Goal: Task Accomplishment & Management: Complete application form

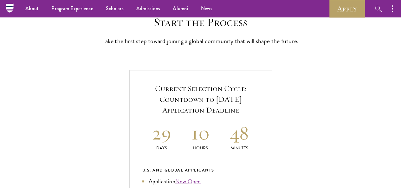
scroll to position [169, 0]
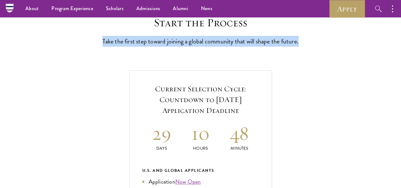
drag, startPoint x: 108, startPoint y: 46, endPoint x: 228, endPoint y: 62, distance: 120.9
click at [228, 47] on p "Take the first step toward joining a global community that will shape the futur…" at bounding box center [200, 41] width 197 height 11
click at [215, 47] on p "Take the first step toward joining a global community that will shape the futur…" at bounding box center [200, 41] width 197 height 11
drag, startPoint x: 108, startPoint y: 45, endPoint x: 232, endPoint y: 61, distance: 124.6
click at [232, 47] on p "Take the first step toward joining a global community that will shape the futur…" at bounding box center [200, 41] width 197 height 11
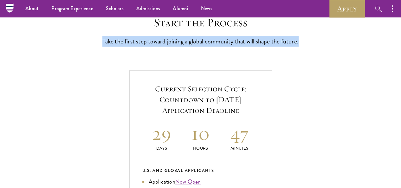
click at [232, 47] on p "Take the first step toward joining a global community that will shape the futur…" at bounding box center [200, 41] width 197 height 11
drag, startPoint x: 108, startPoint y: 47, endPoint x: 236, endPoint y: 72, distance: 129.9
click at [191, 47] on p "Take the first step toward joining a global community that will shape the futur…" at bounding box center [200, 41] width 197 height 11
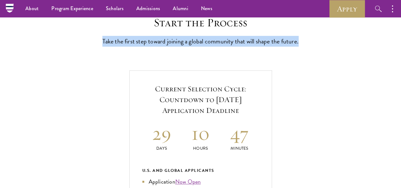
drag, startPoint x: 107, startPoint y: 47, endPoint x: 237, endPoint y: 61, distance: 131.1
click at [237, 47] on p "Take the first step toward joining a global community that will shape the futur…" at bounding box center [200, 41] width 197 height 11
drag, startPoint x: 107, startPoint y: 43, endPoint x: 219, endPoint y: 60, distance: 113.4
click at [219, 47] on p "Take the first step toward joining a global community that will shape the futur…" at bounding box center [200, 41] width 197 height 11
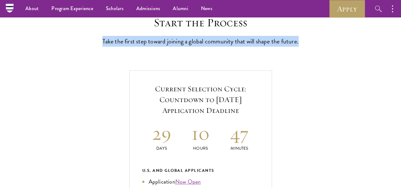
click at [219, 47] on p "Take the first step toward joining a global community that will shape the futur…" at bounding box center [200, 41] width 197 height 11
drag, startPoint x: 107, startPoint y: 45, endPoint x: 215, endPoint y: 68, distance: 109.6
click at [210, 45] on p "Take the first step toward joining a global community that will shape the futur…" at bounding box center [200, 41] width 197 height 11
drag, startPoint x: 107, startPoint y: 45, endPoint x: 247, endPoint y: 62, distance: 140.9
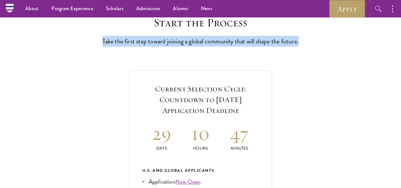
click at [247, 47] on p "Take the first step toward joining a global community that will shape the futur…" at bounding box center [200, 41] width 197 height 11
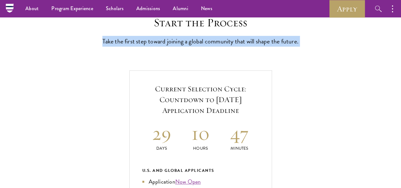
drag, startPoint x: 112, startPoint y: 72, endPoint x: 106, endPoint y: 45, distance: 27.0
click at [106, 45] on p "Take the first step toward joining a global community that will shape the futur…" at bounding box center [200, 41] width 197 height 11
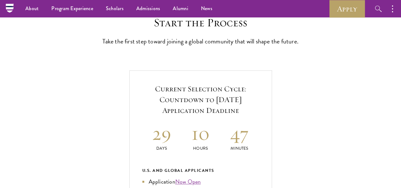
click at [126, 47] on p "Take the first step toward joining a global community that will shape the futur…" at bounding box center [200, 41] width 197 height 11
